Goal: Information Seeking & Learning: Learn about a topic

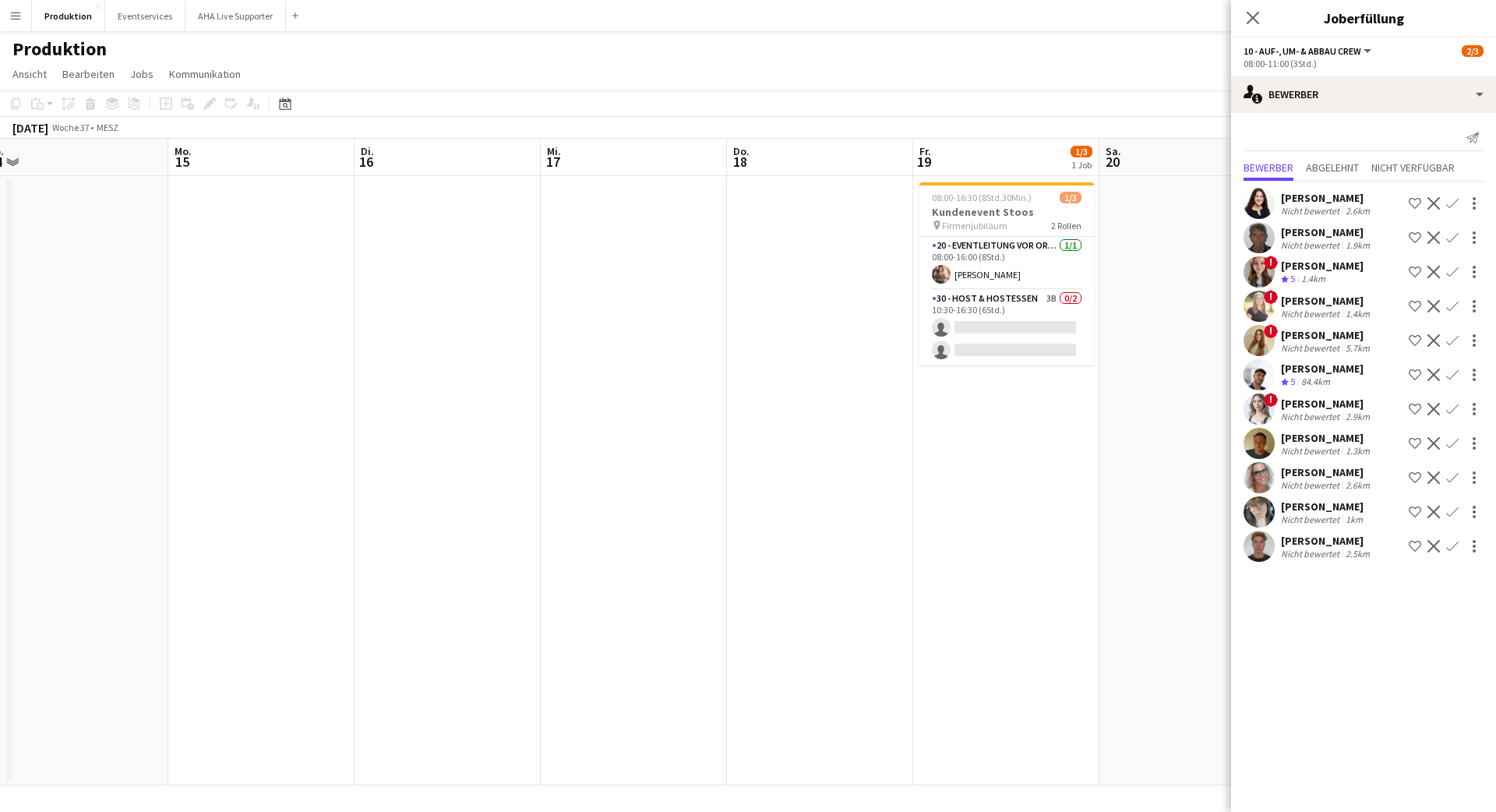
scroll to position [0, 555]
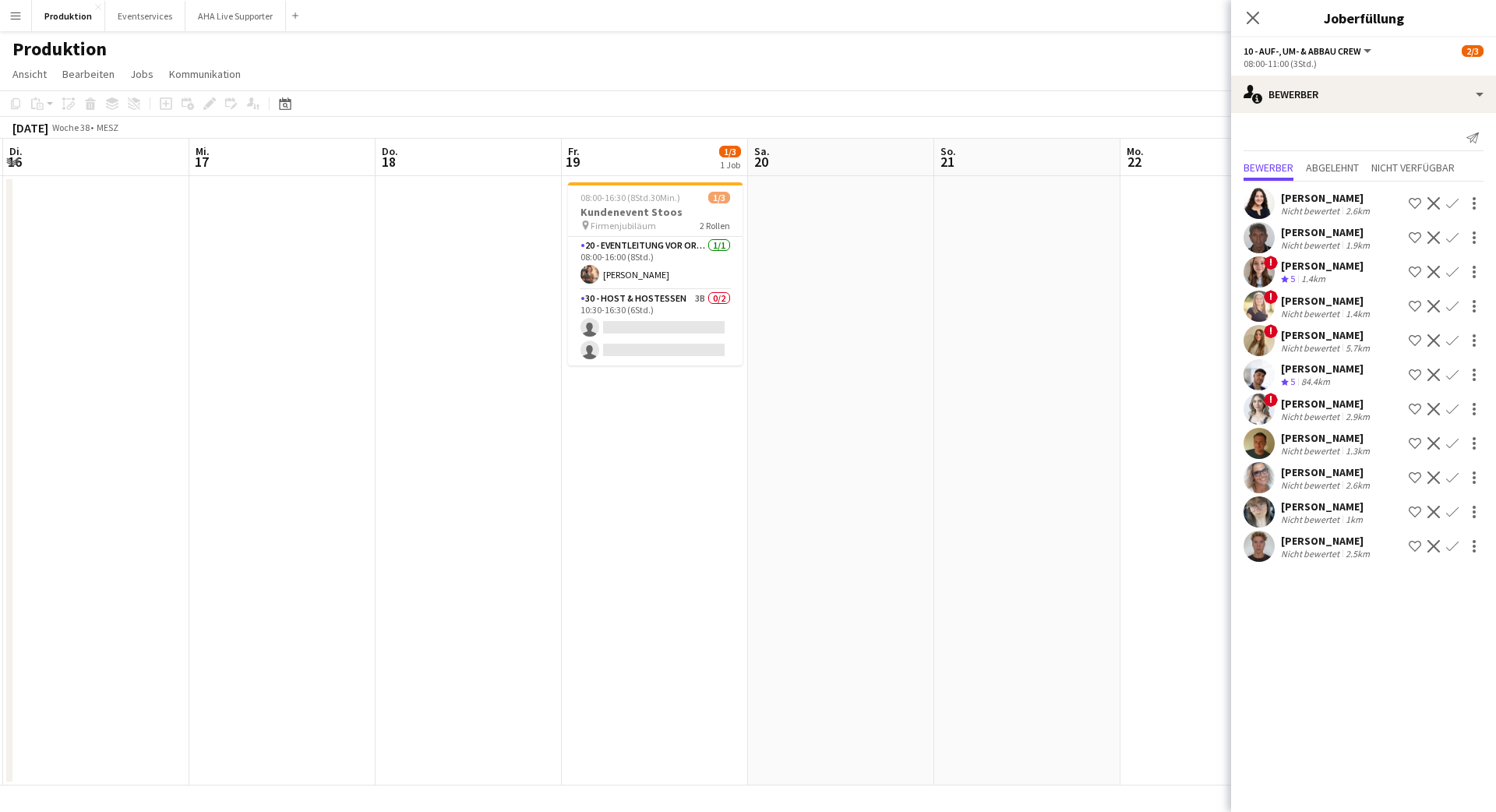
click at [1260, 301] on app-user-avatar at bounding box center [1259, 305] width 31 height 31
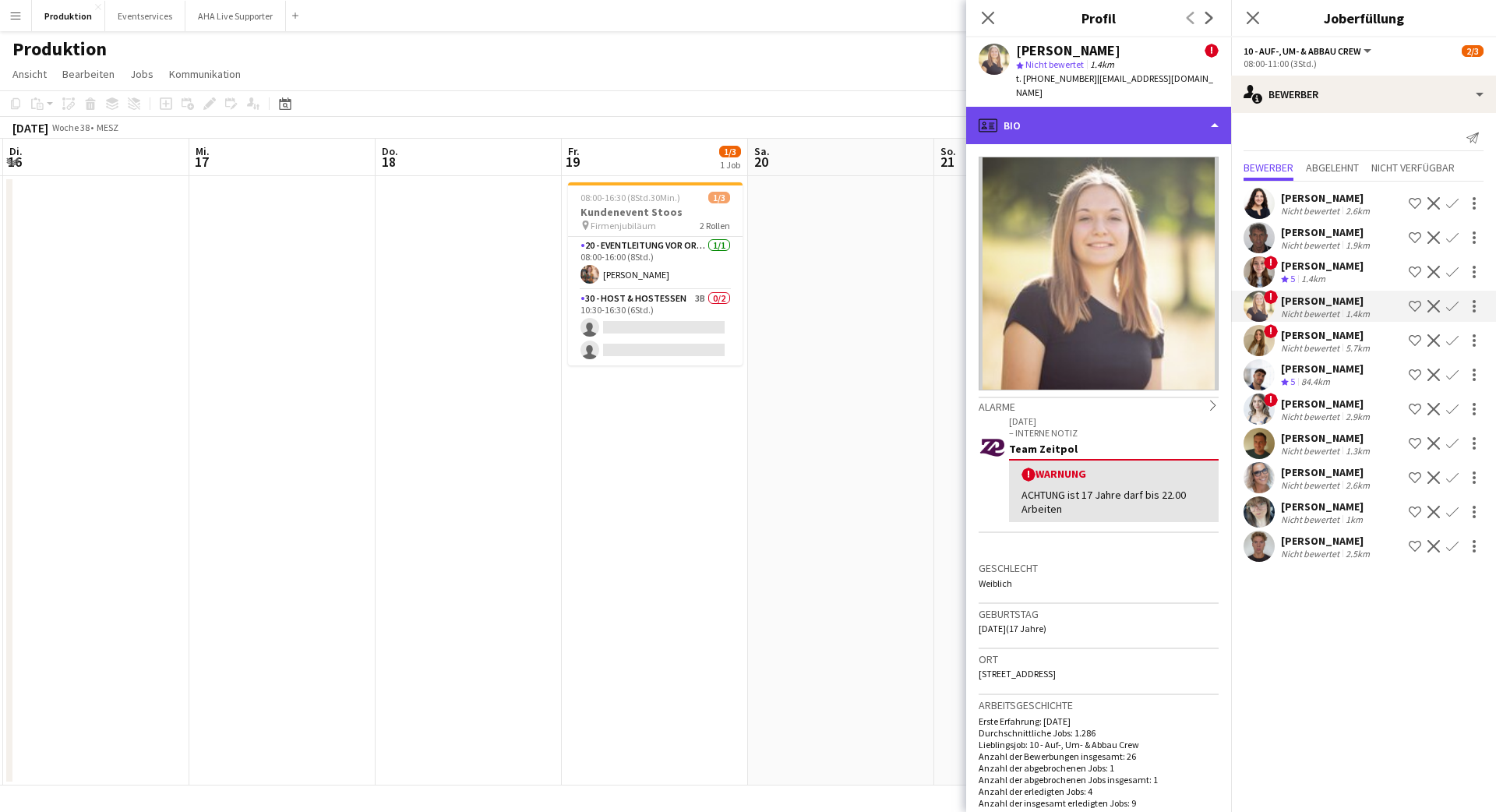
click at [1083, 110] on div "profile Bio" at bounding box center [1098, 126] width 265 height 38
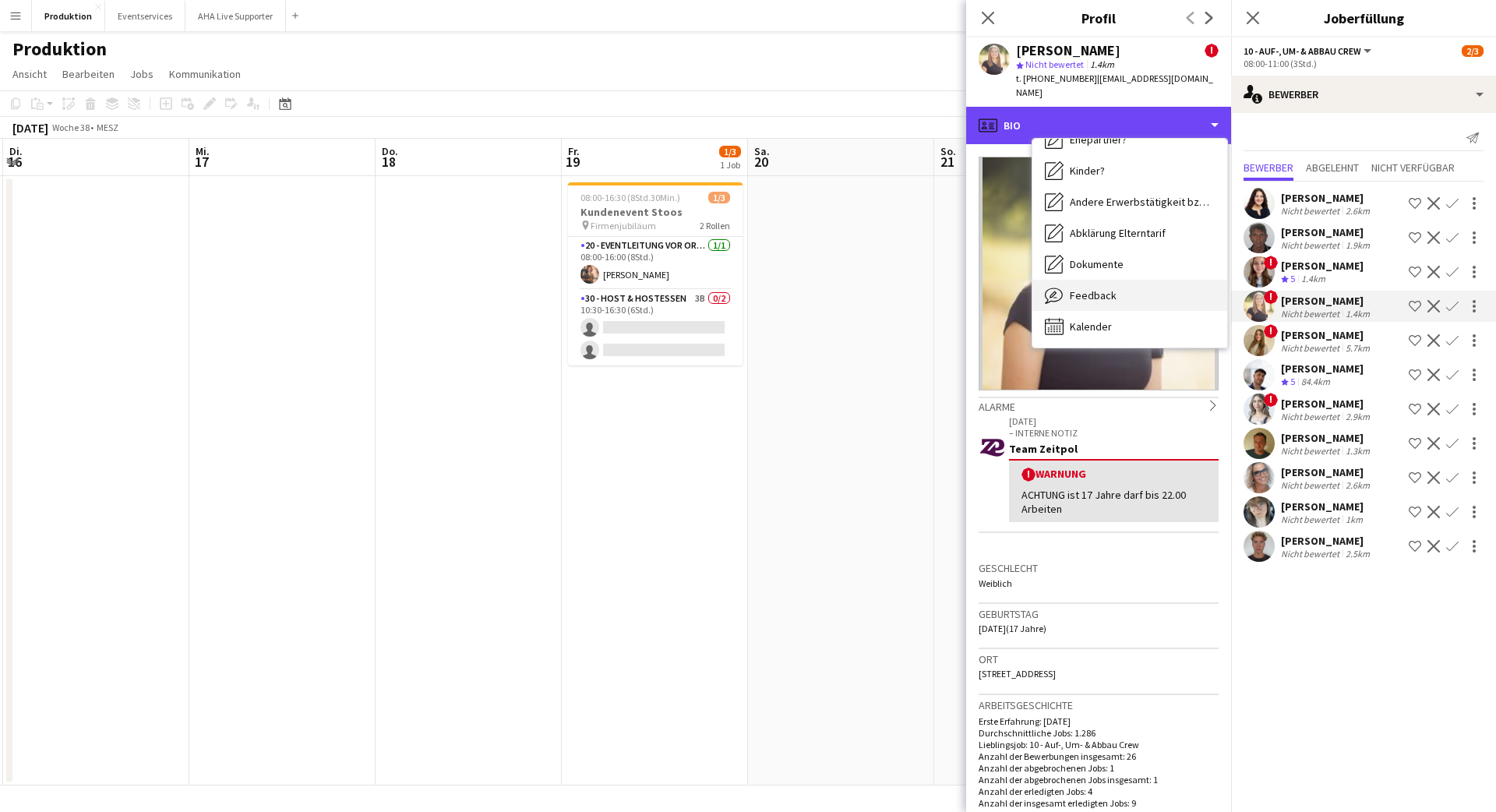
scroll to position [240, 0]
click at [1105, 287] on span "Feedback" at bounding box center [1093, 295] width 47 height 14
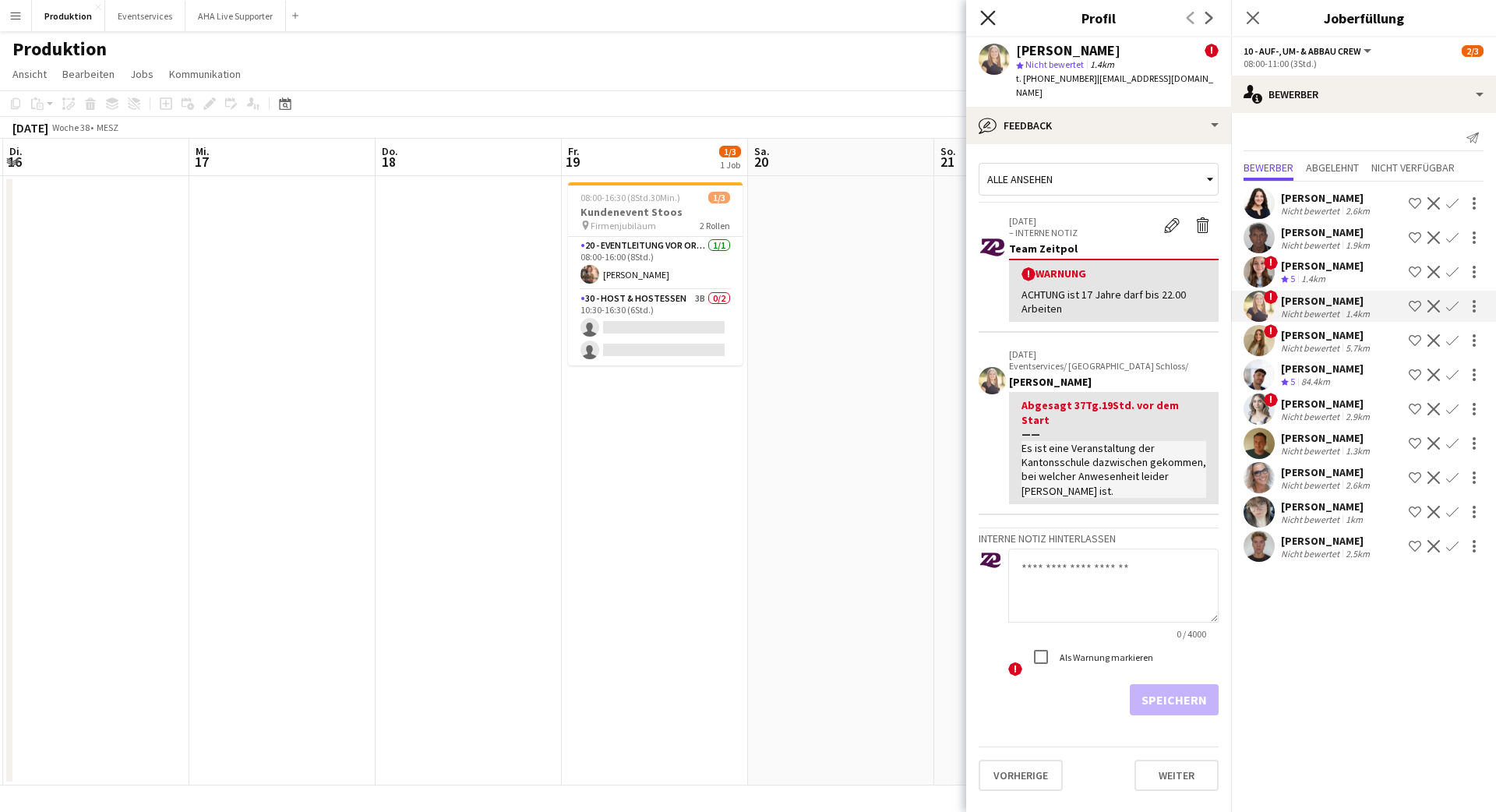
click at [991, 14] on icon at bounding box center [987, 17] width 14 height 14
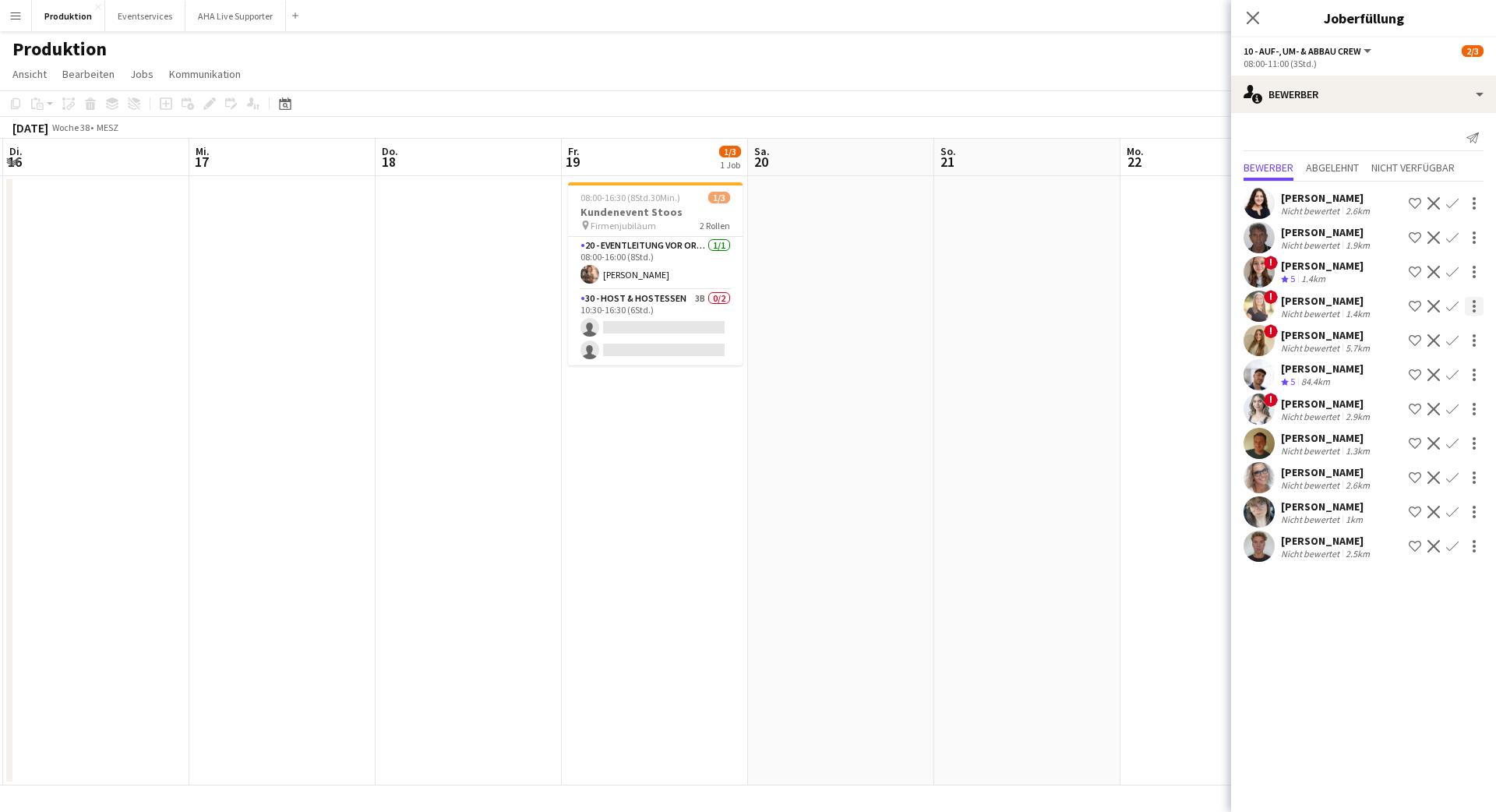
click at [1477, 313] on div at bounding box center [1474, 305] width 19 height 19
click at [1260, 304] on div at bounding box center [748, 406] width 1496 height 812
click at [1258, 304] on app-user-avatar at bounding box center [1259, 305] width 31 height 31
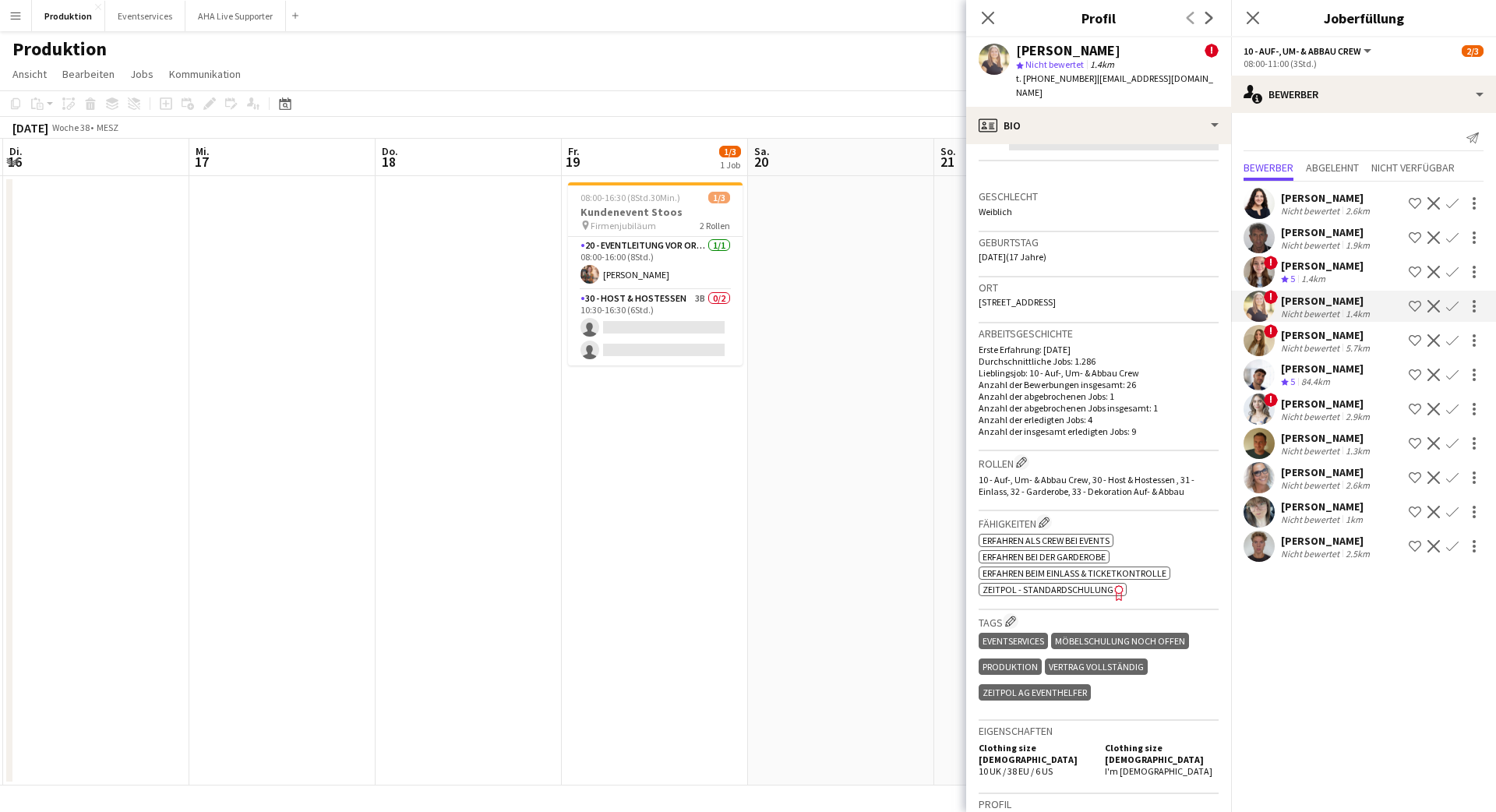
scroll to position [0, 0]
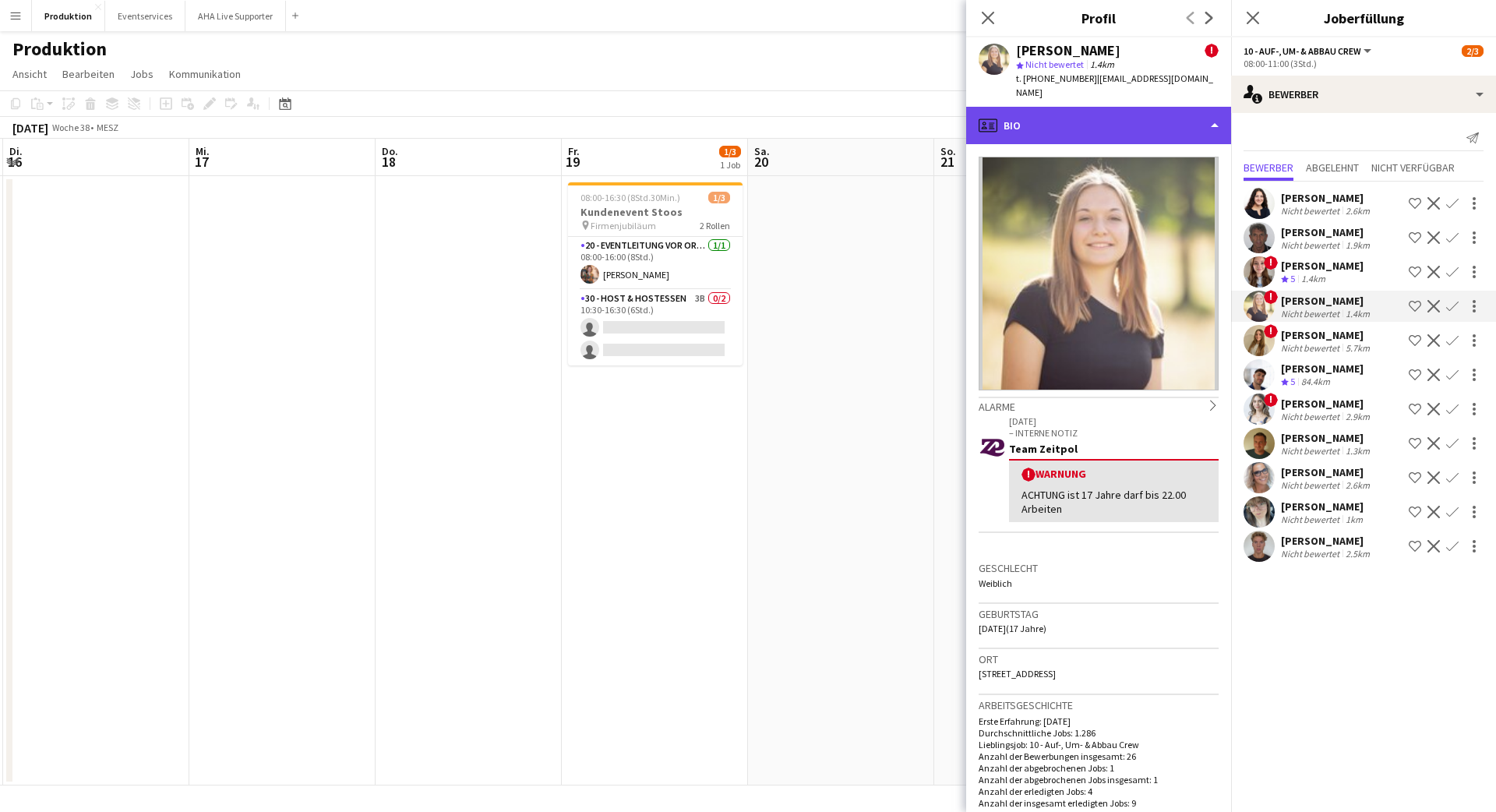
click at [1069, 126] on div "profile Bio" at bounding box center [1098, 126] width 265 height 38
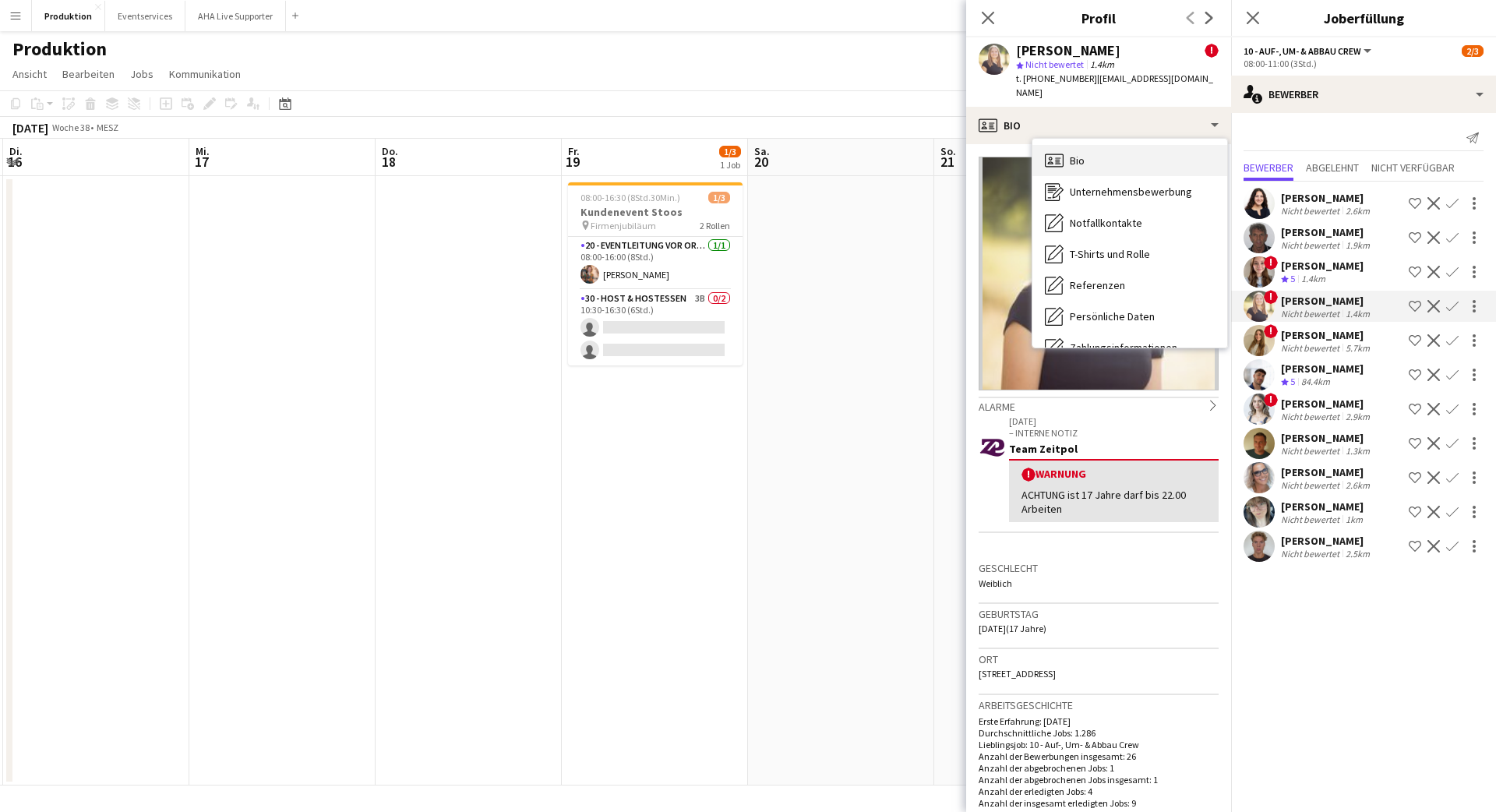
click at [1119, 150] on div "Bio Bio" at bounding box center [1129, 160] width 195 height 31
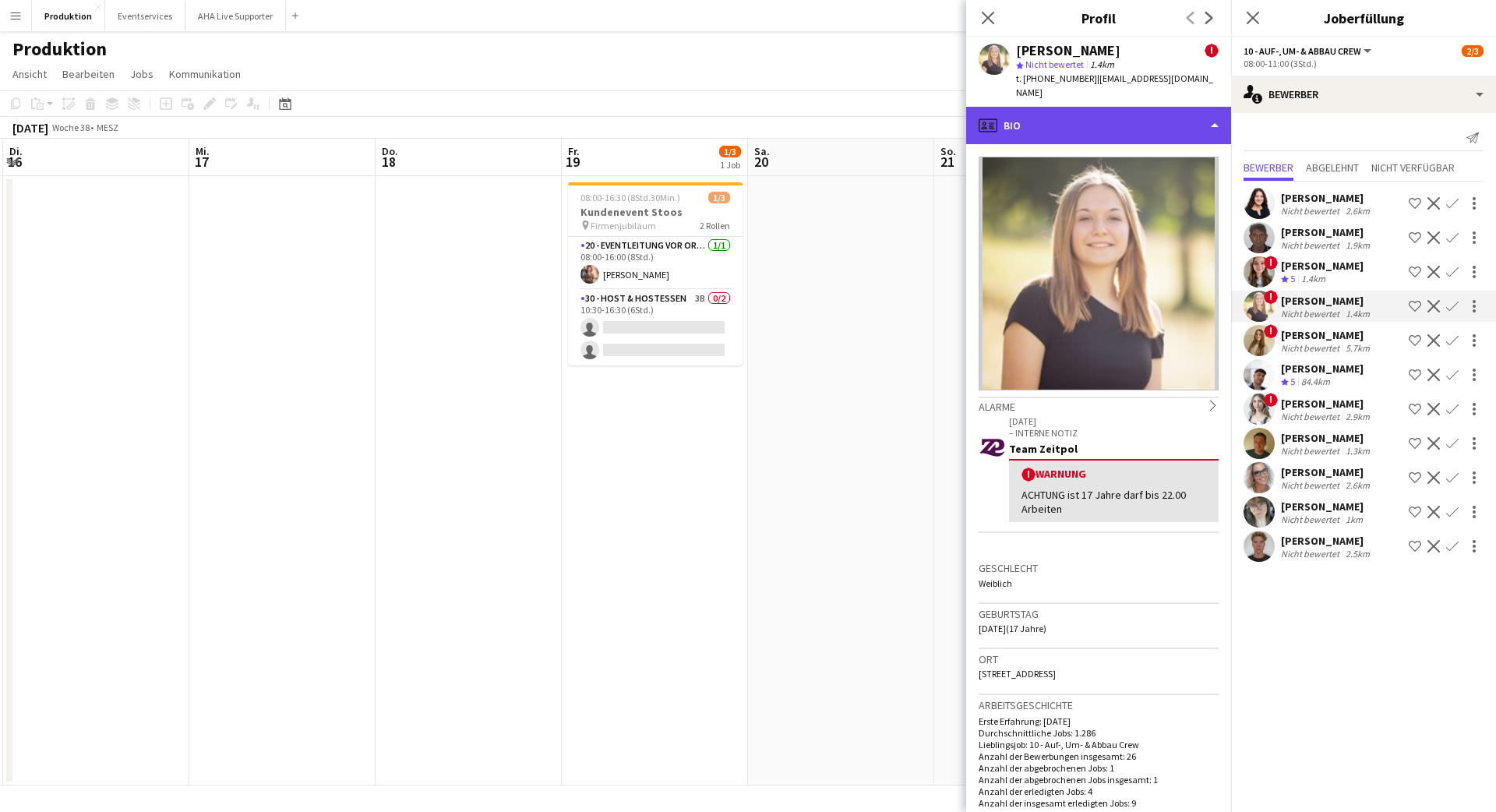
click at [1182, 114] on div "profile Bio" at bounding box center [1098, 126] width 265 height 38
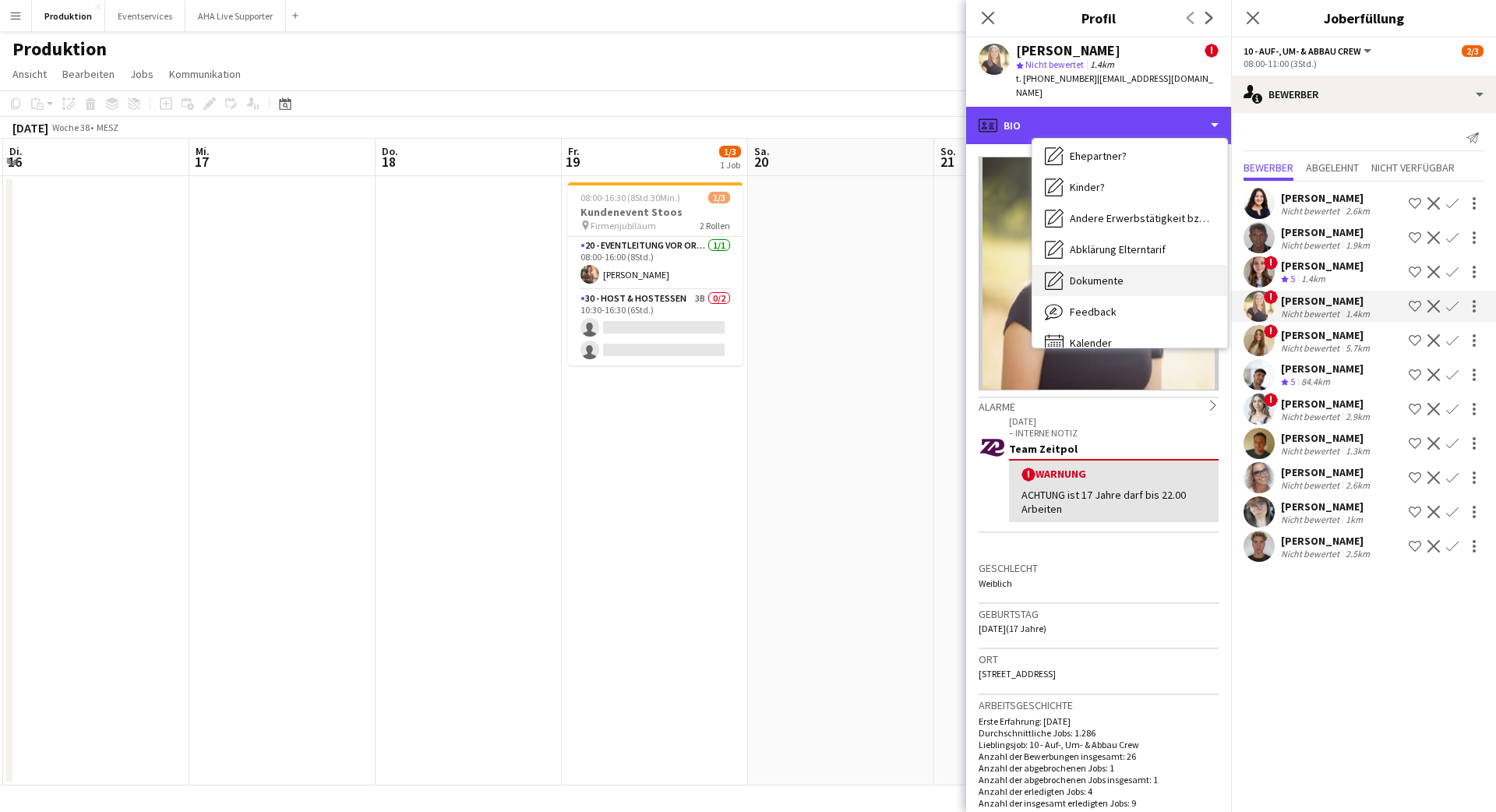
scroll to position [240, 0]
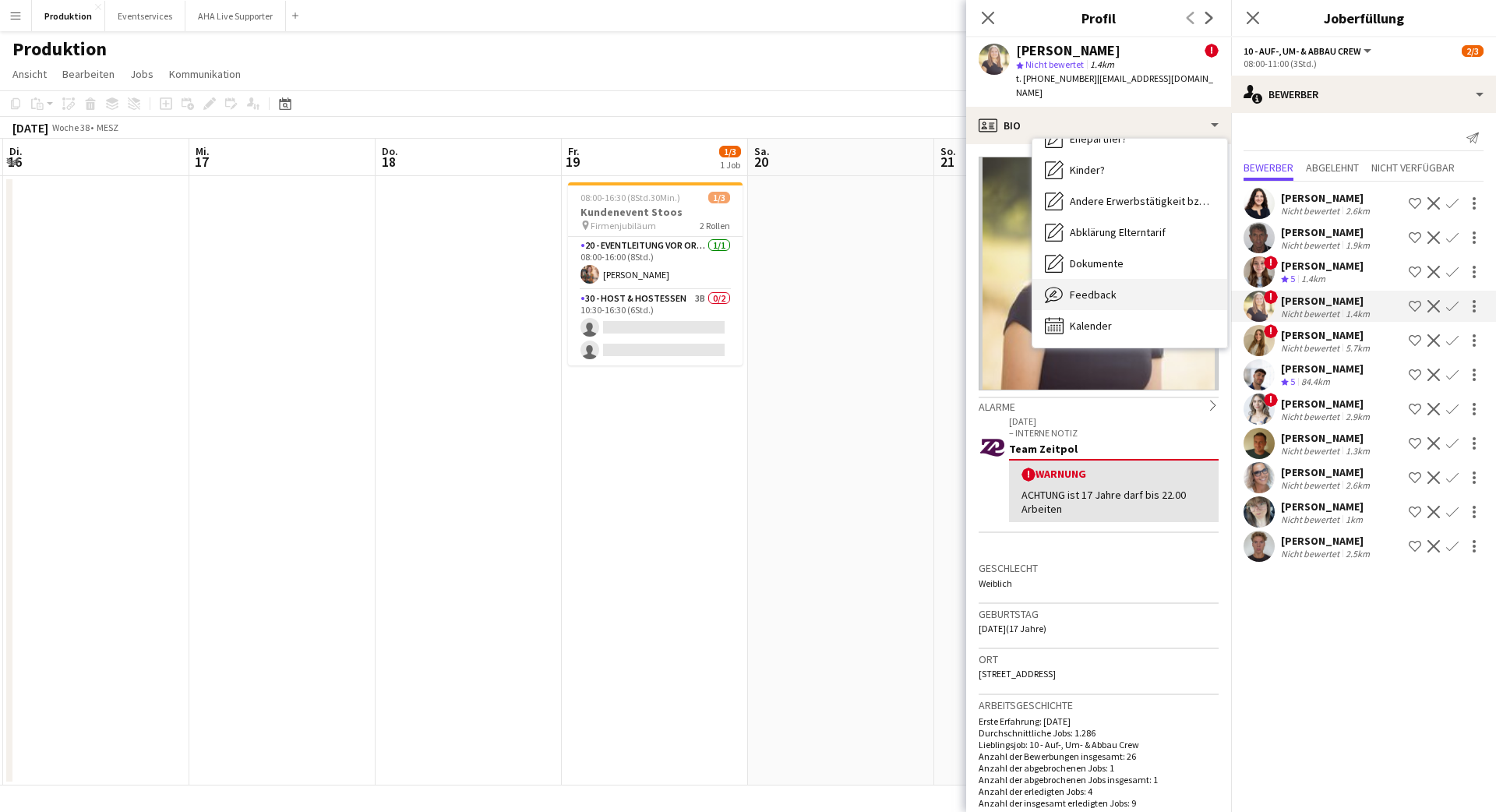
click at [1101, 287] on span "Feedback" at bounding box center [1093, 295] width 47 height 14
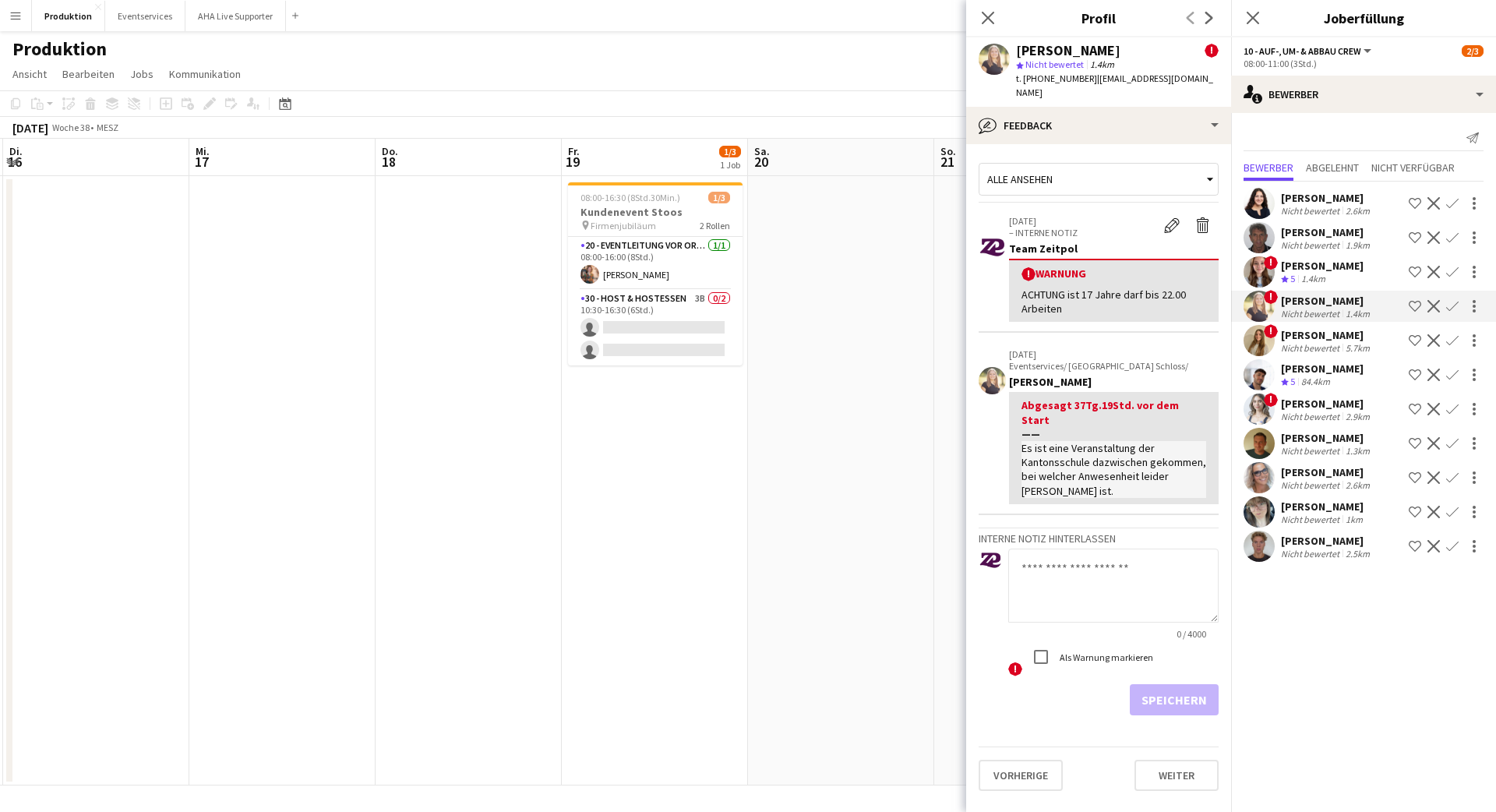
click at [1056, 164] on div "Alle ansehen" at bounding box center [1091, 179] width 223 height 30
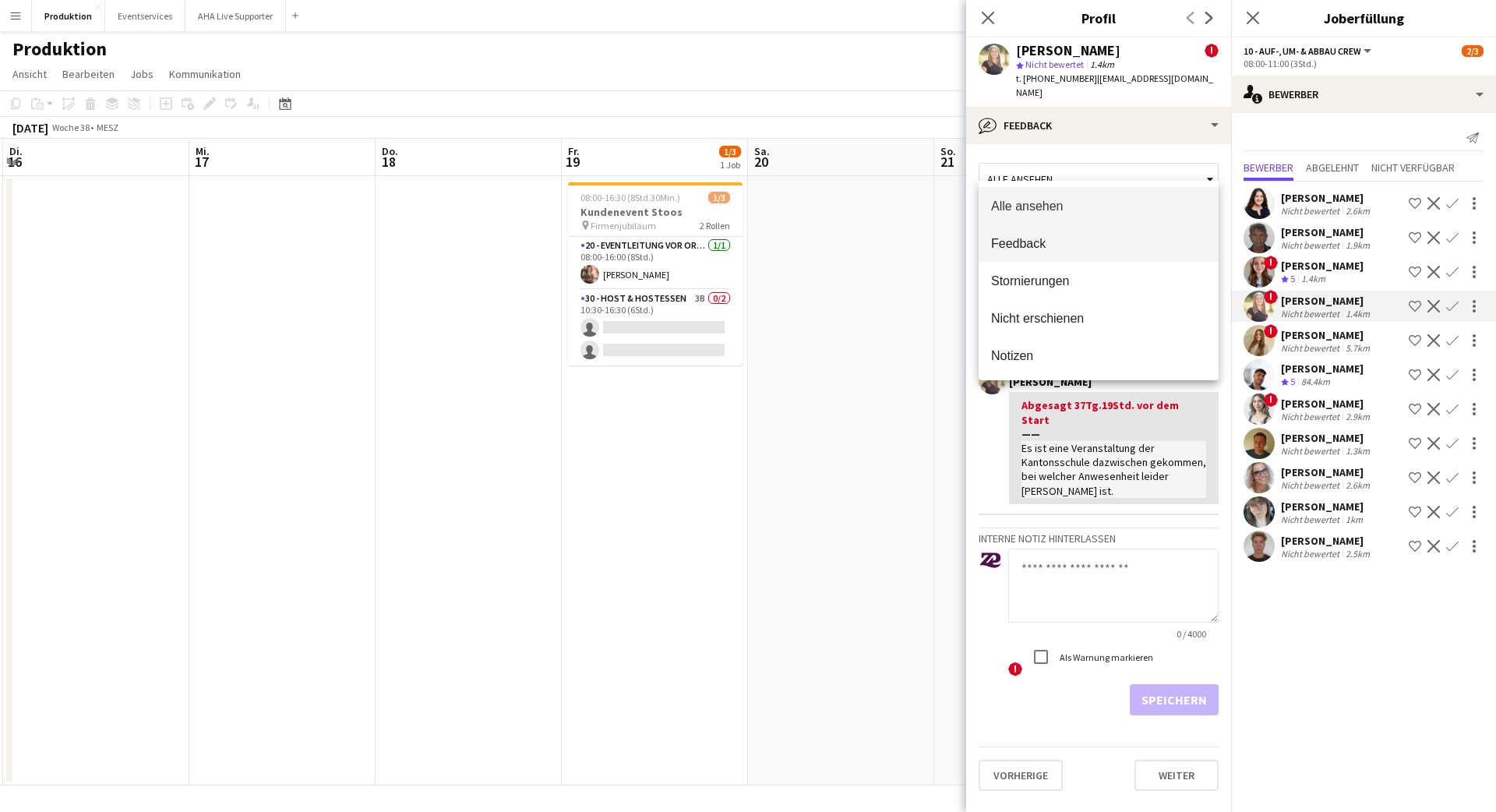
click at [1004, 245] on span "Feedback" at bounding box center [1098, 243] width 215 height 14
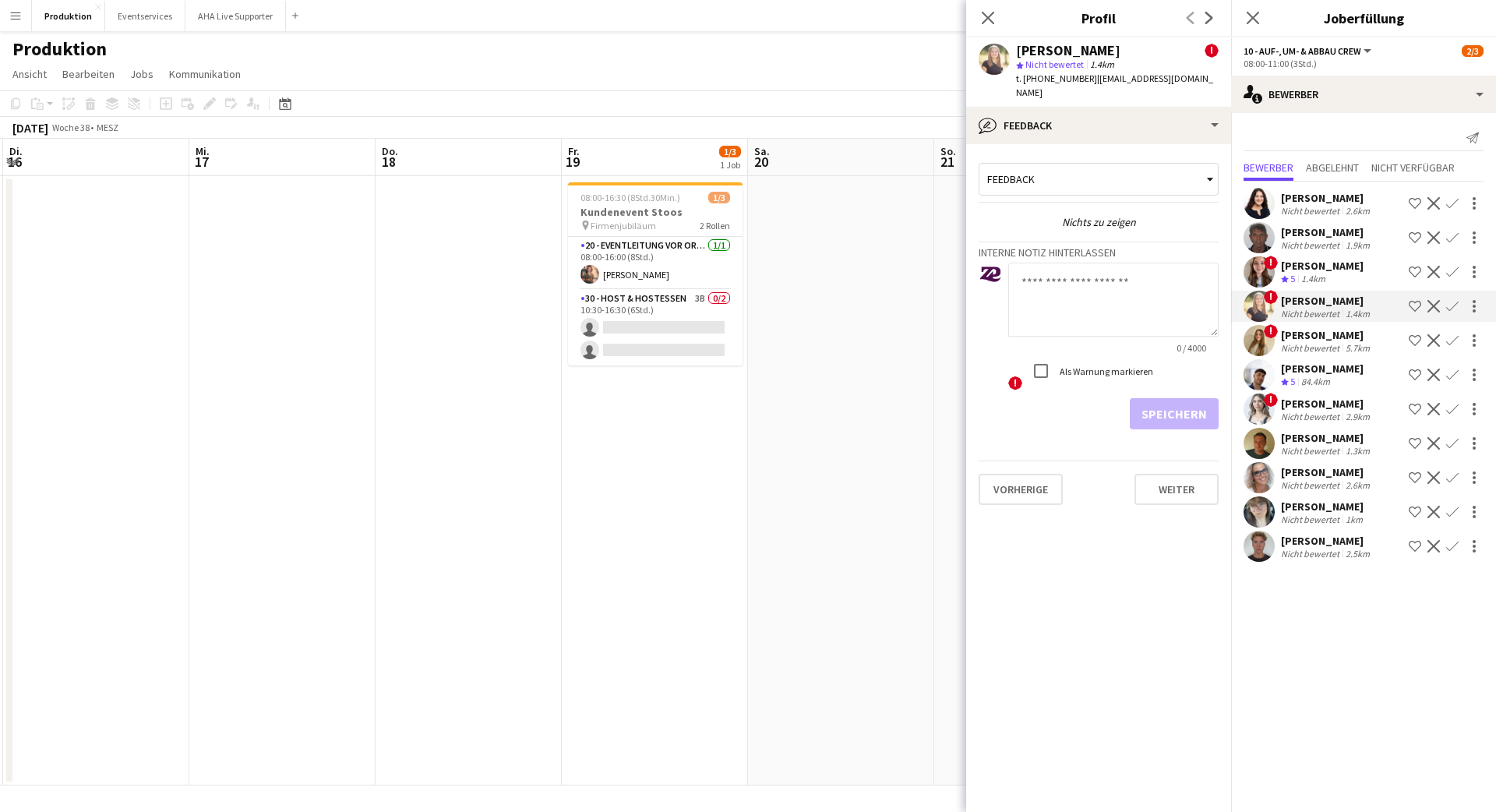
click at [1047, 174] on div "Feedback" at bounding box center [1091, 179] width 223 height 30
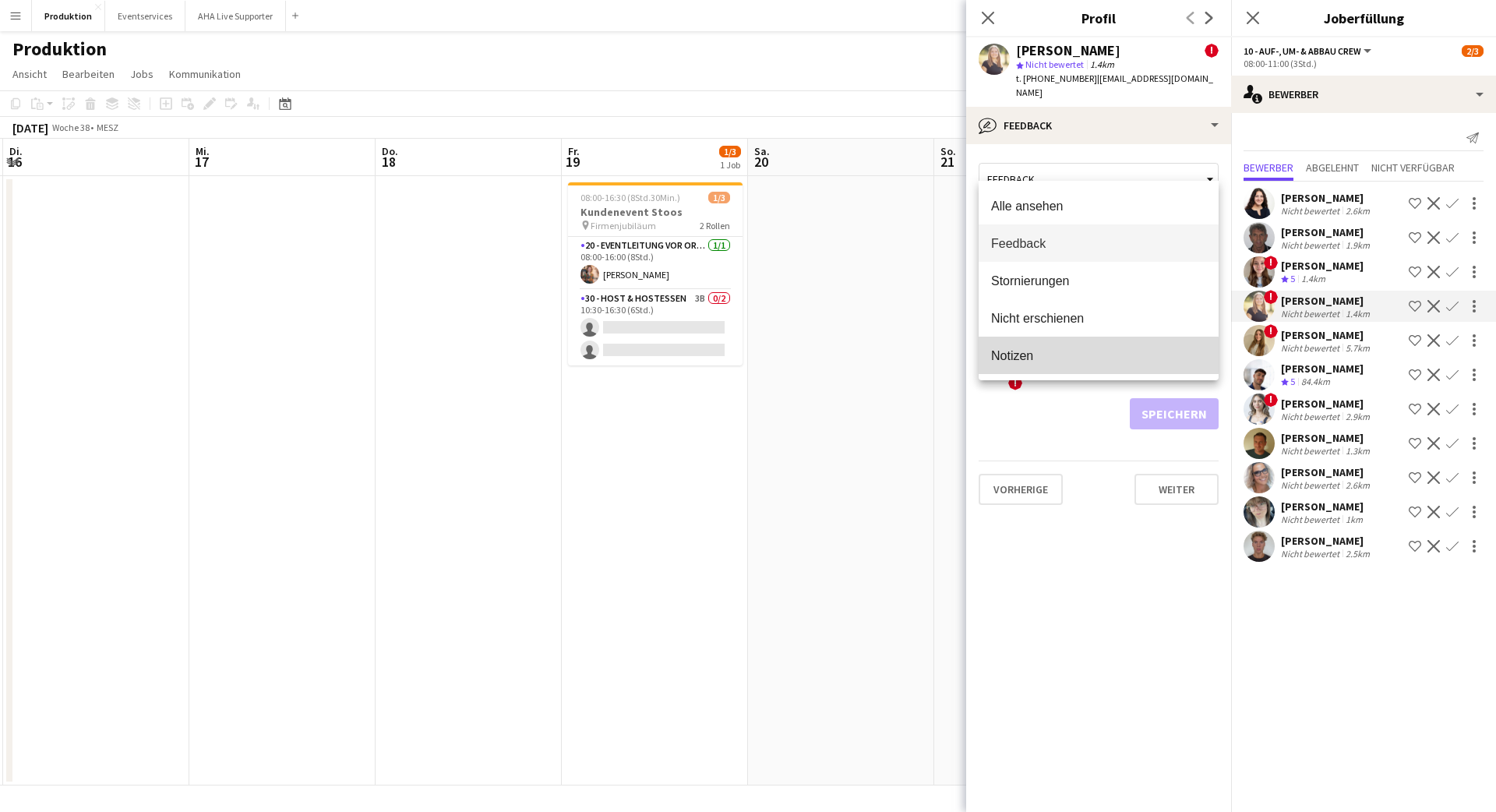
click at [1020, 355] on span "Notizen" at bounding box center [1098, 356] width 215 height 14
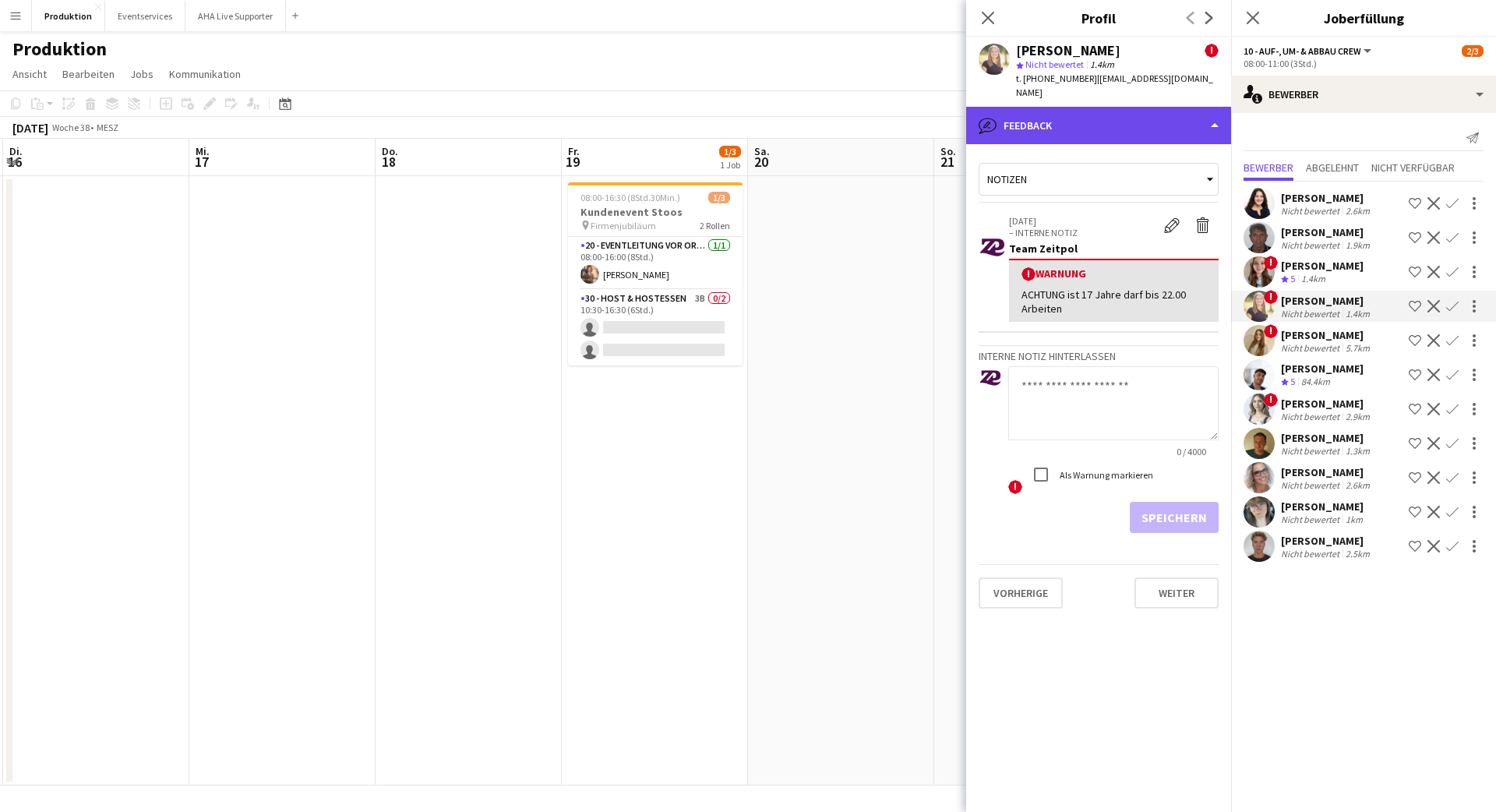
click at [1102, 108] on div "bubble-pencil Feedback" at bounding box center [1098, 126] width 265 height 38
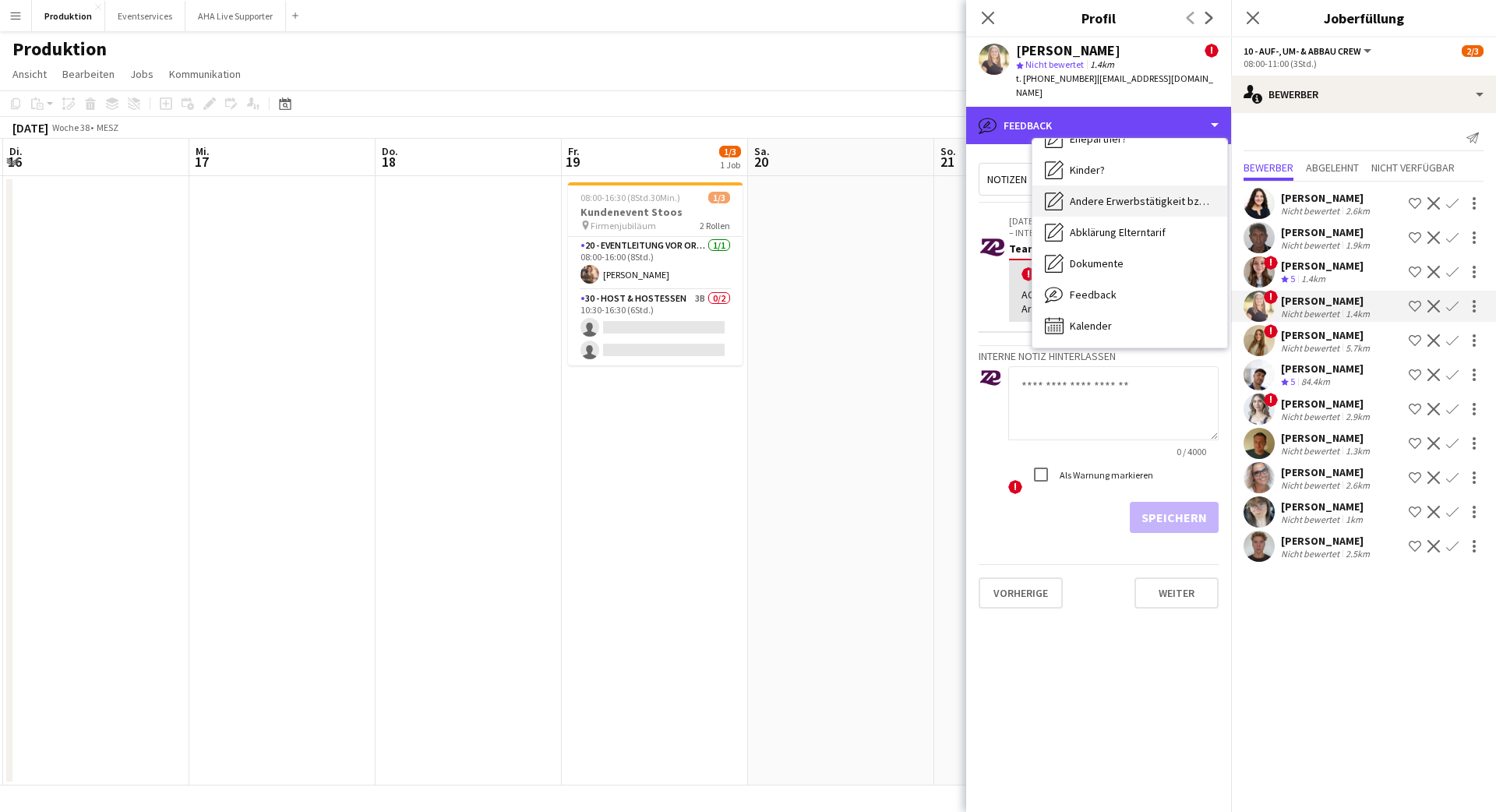
scroll to position [0, 0]
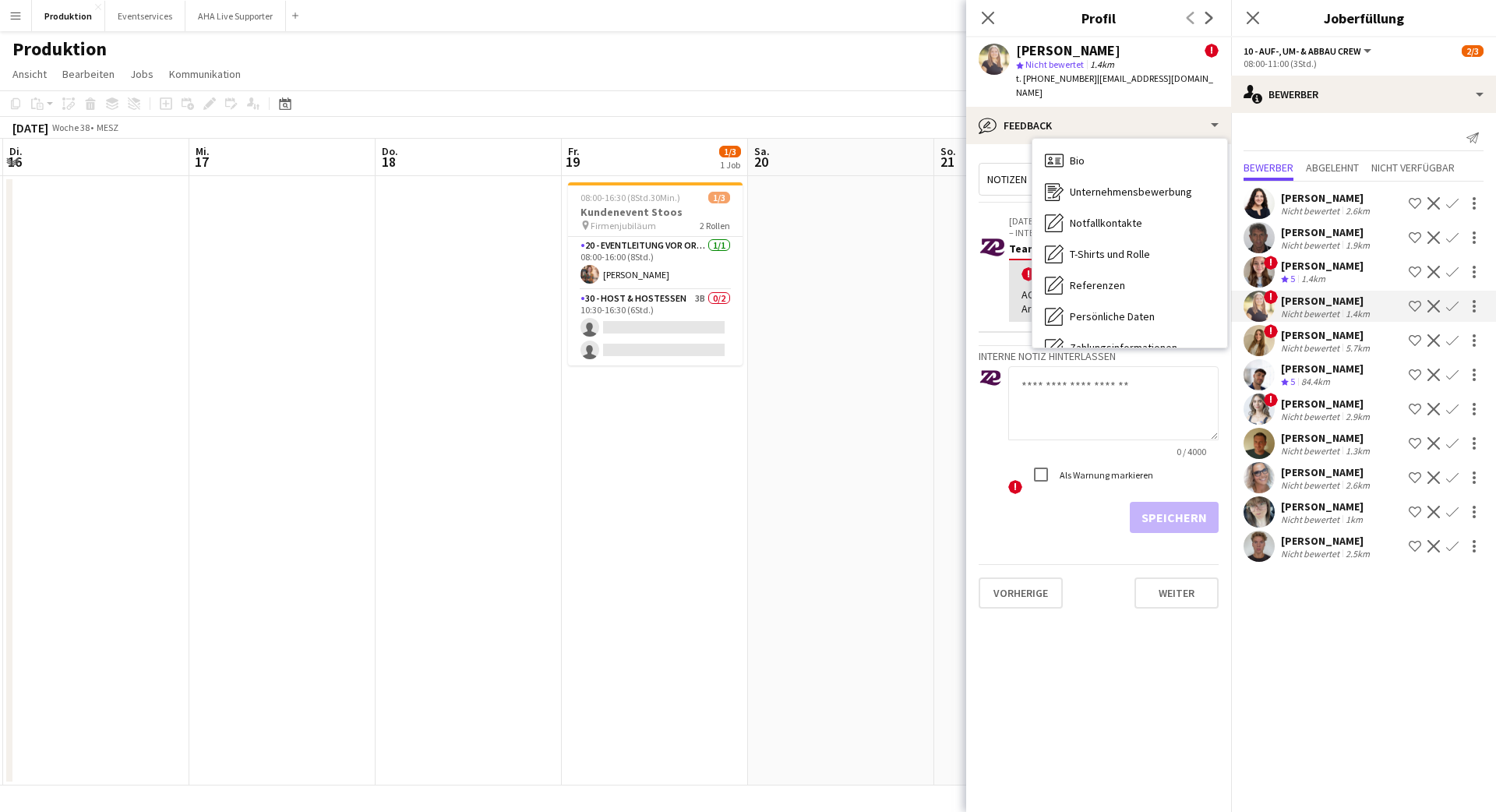
click at [975, 9] on div "Pop-in schließen" at bounding box center [987, 18] width 44 height 36
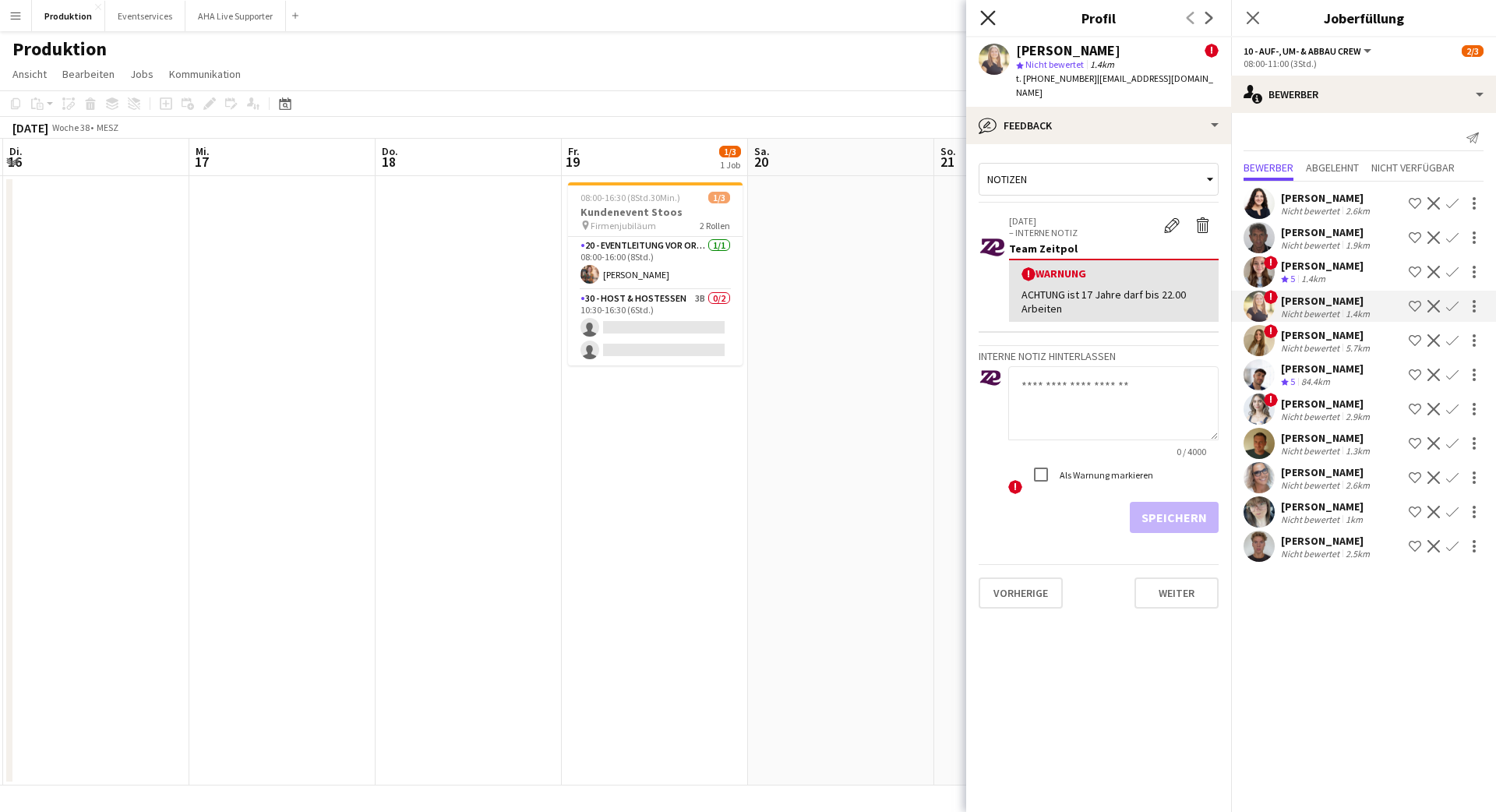
click at [989, 17] on icon at bounding box center [987, 17] width 14 height 14
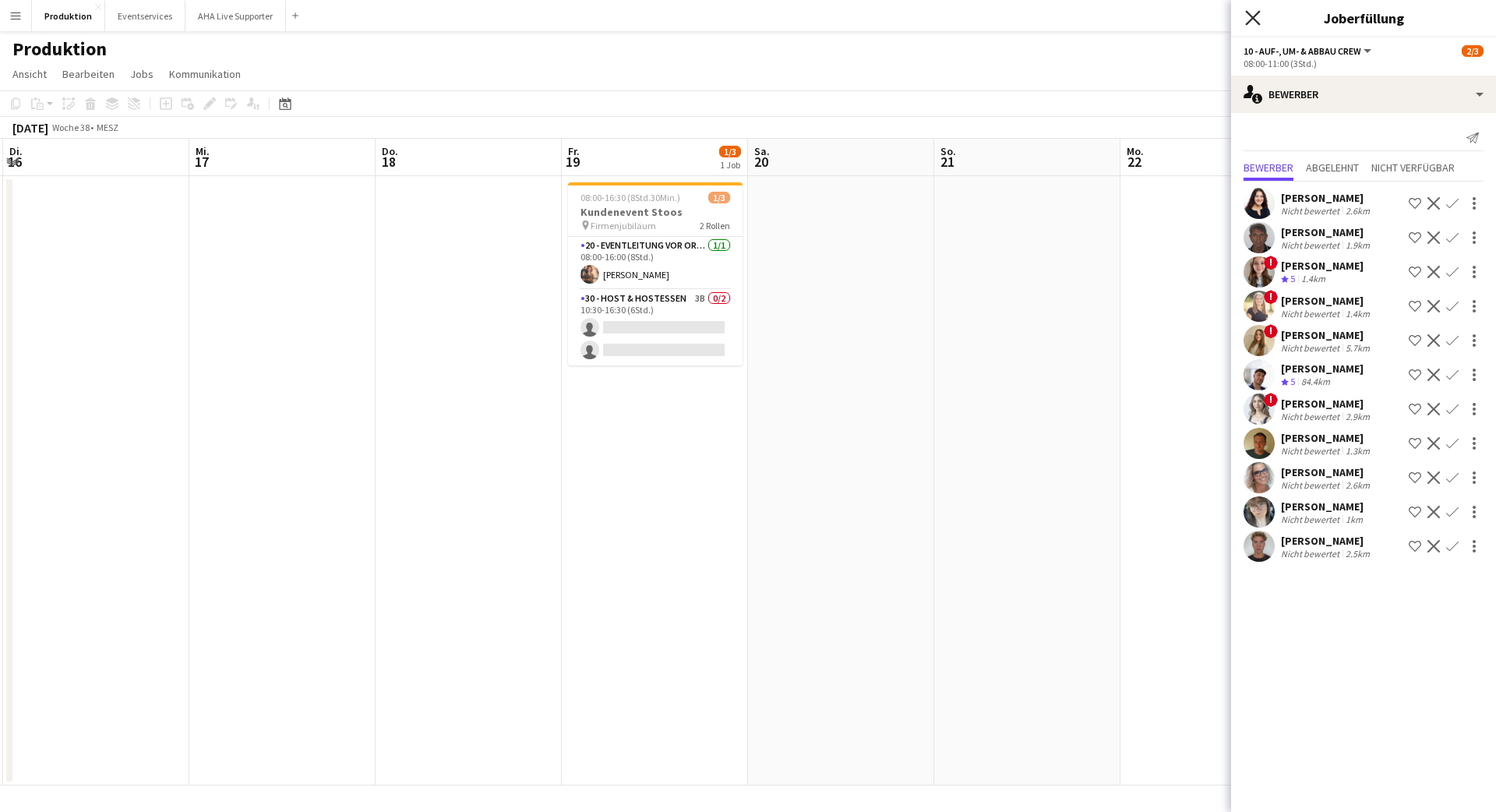
click at [1246, 19] on icon "Pop-in schließen" at bounding box center [1253, 17] width 14 height 14
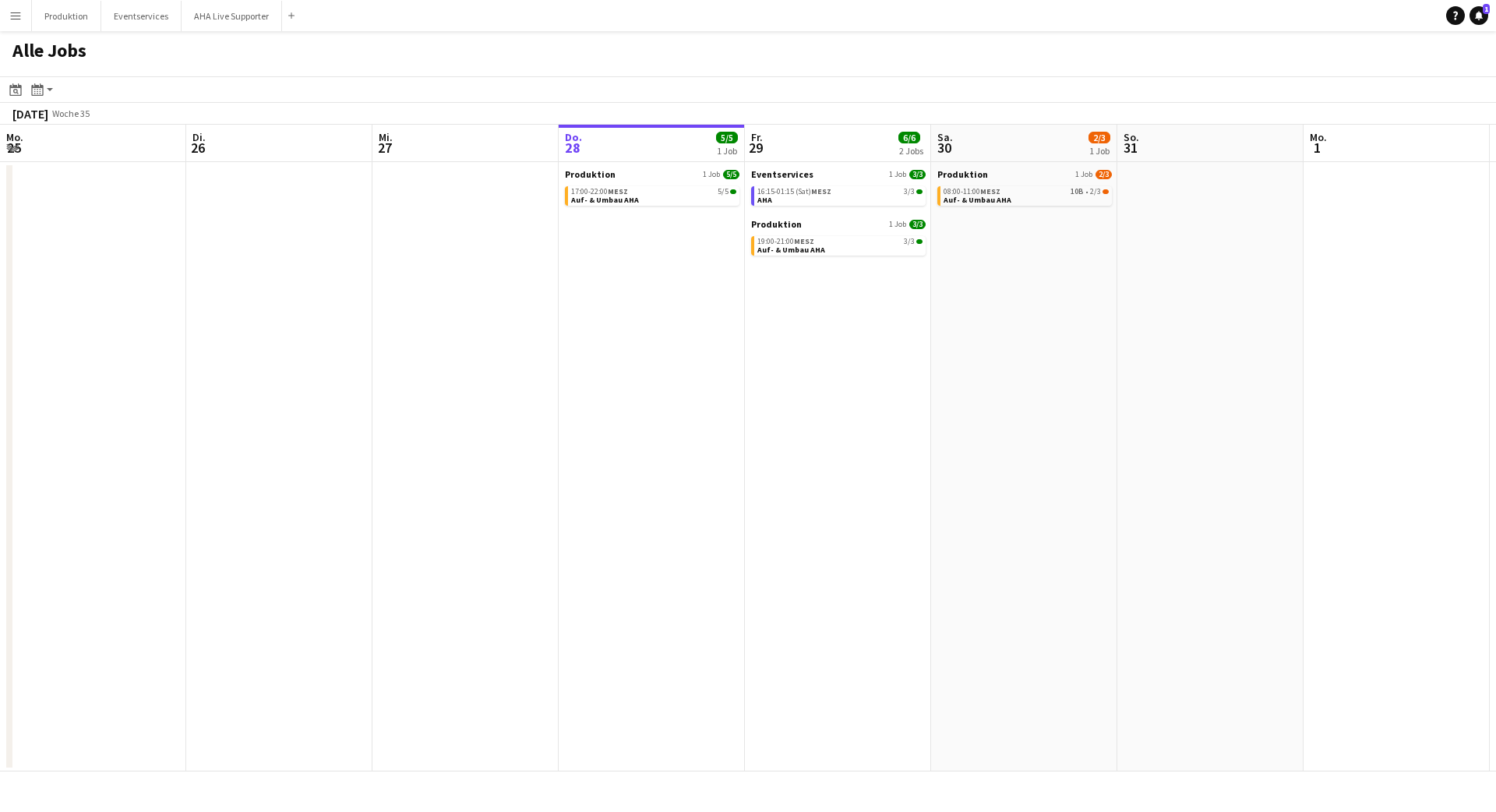
scroll to position [0, 373]
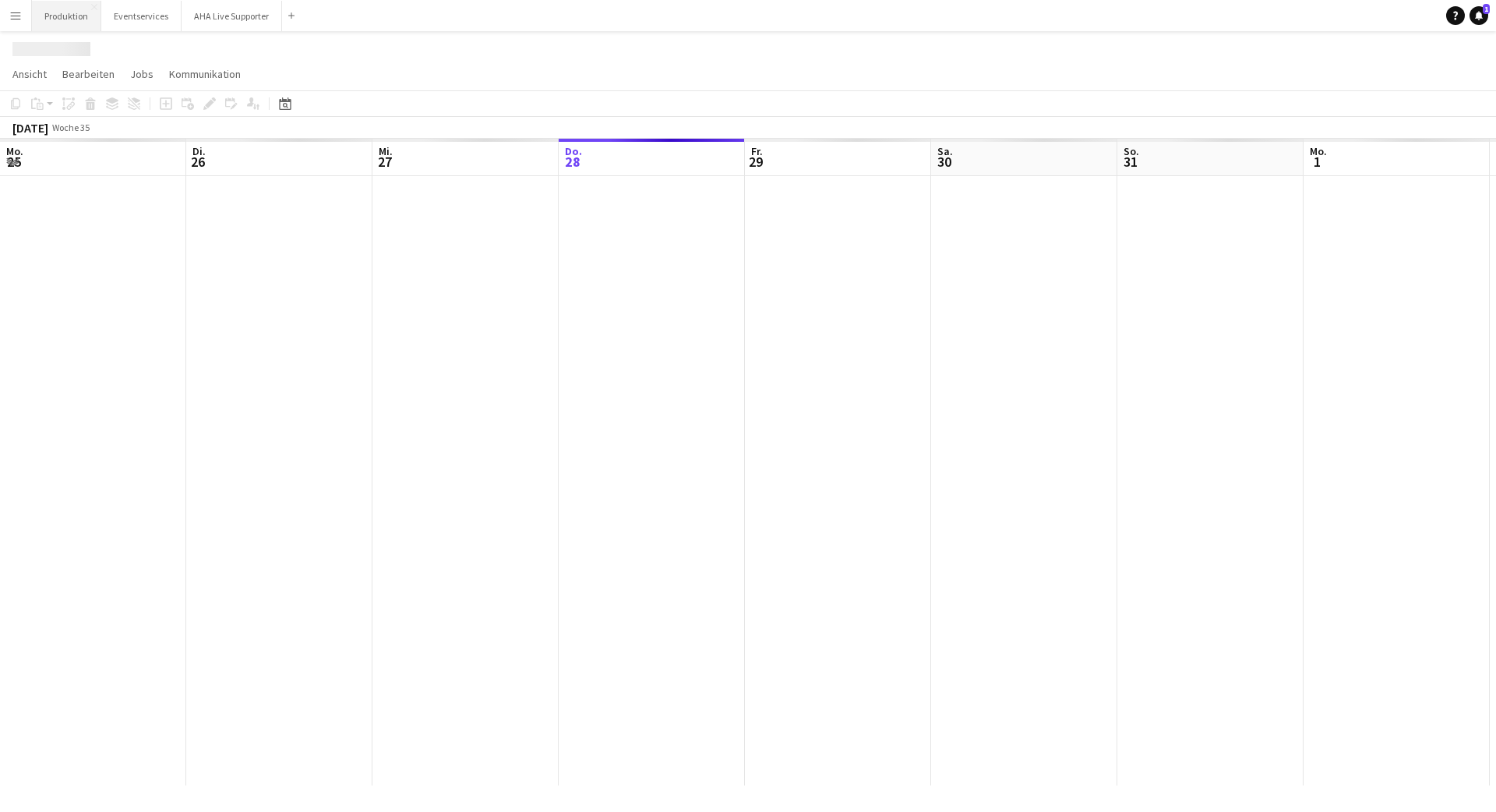
scroll to position [0, 373]
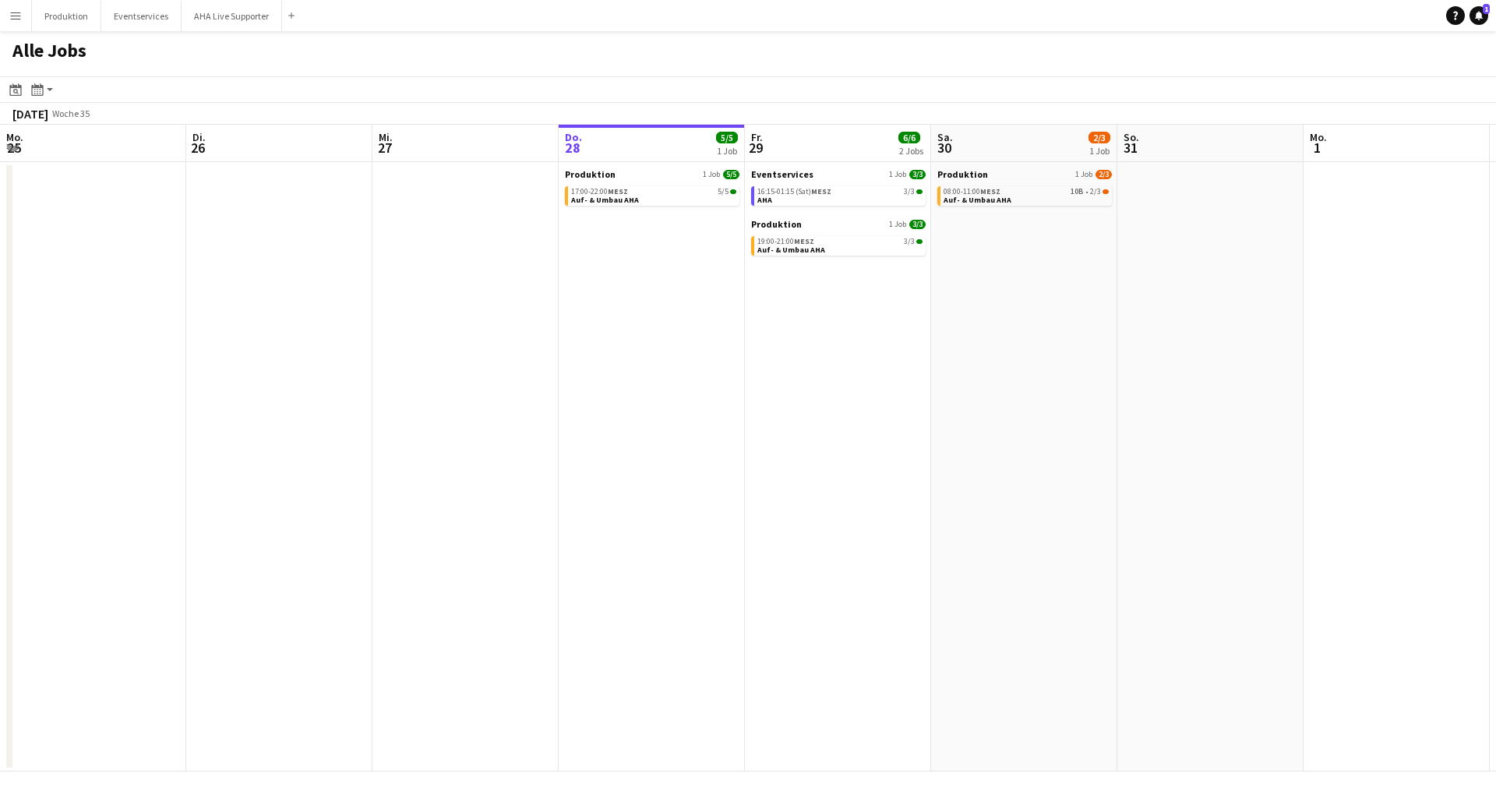
scroll to position [0, 373]
